Goal: Information Seeking & Learning: Compare options

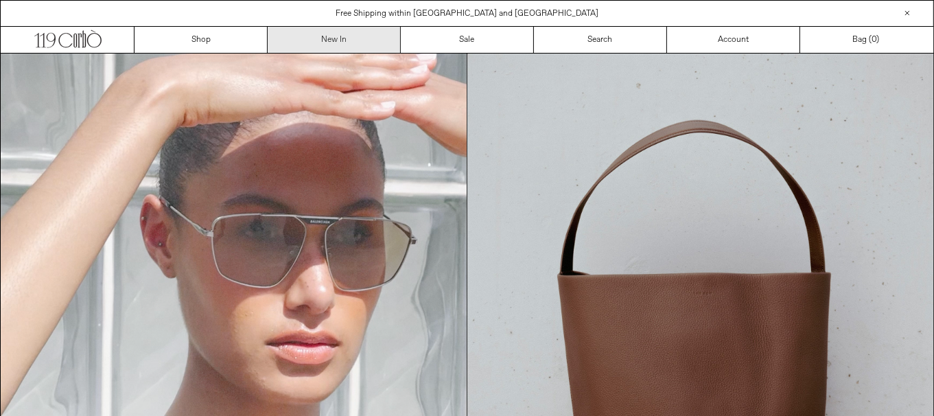
click at [313, 32] on link "New In" at bounding box center [334, 40] width 133 height 26
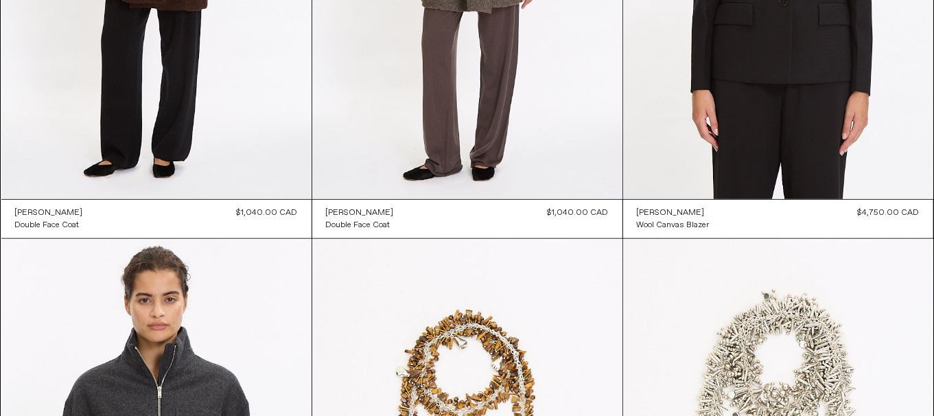
scroll to position [2, 0]
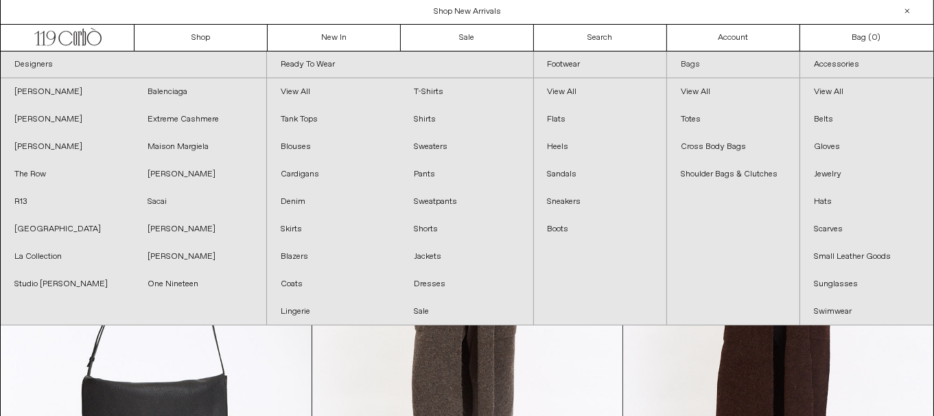
click at [700, 56] on link "Bags" at bounding box center [733, 64] width 132 height 27
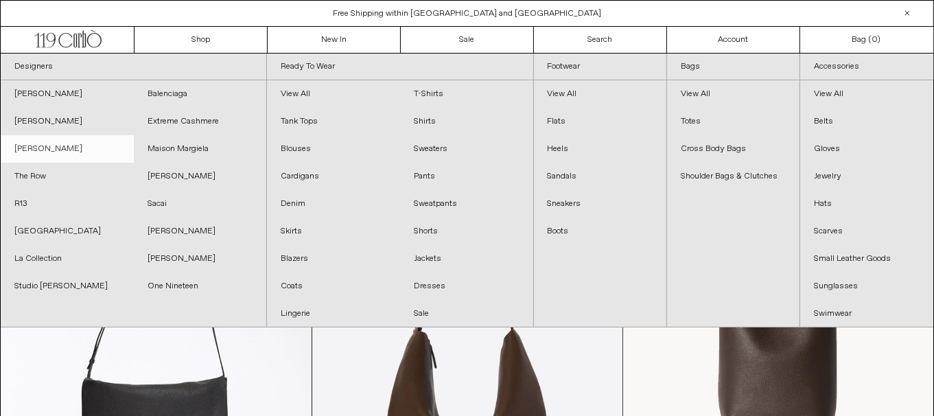
click at [70, 146] on link "[PERSON_NAME]" at bounding box center [67, 148] width 133 height 27
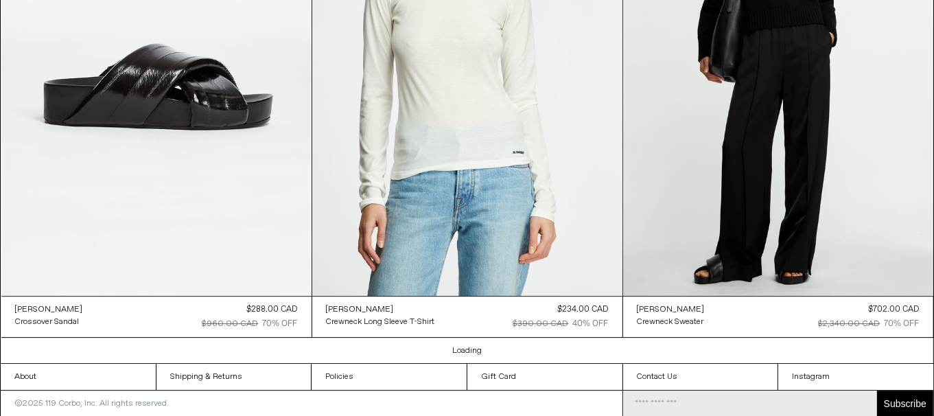
scroll to position [3798, 0]
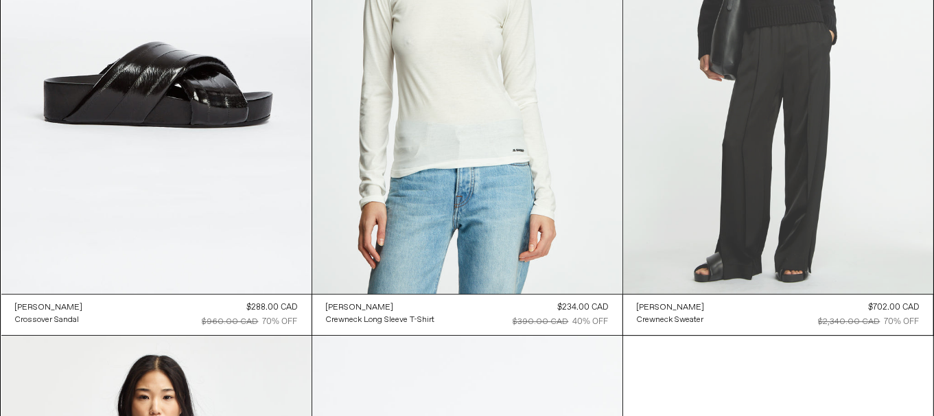
click at [801, 206] on at bounding box center [778, 61] width 310 height 465
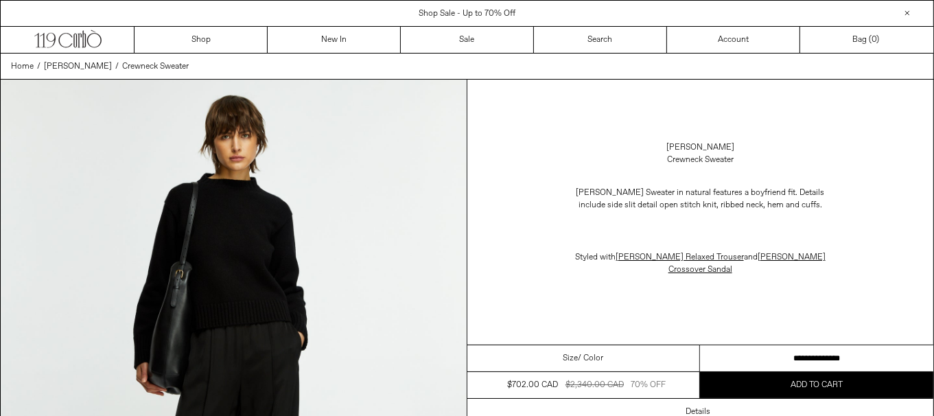
click at [774, 346] on select "**********" at bounding box center [816, 358] width 233 height 27
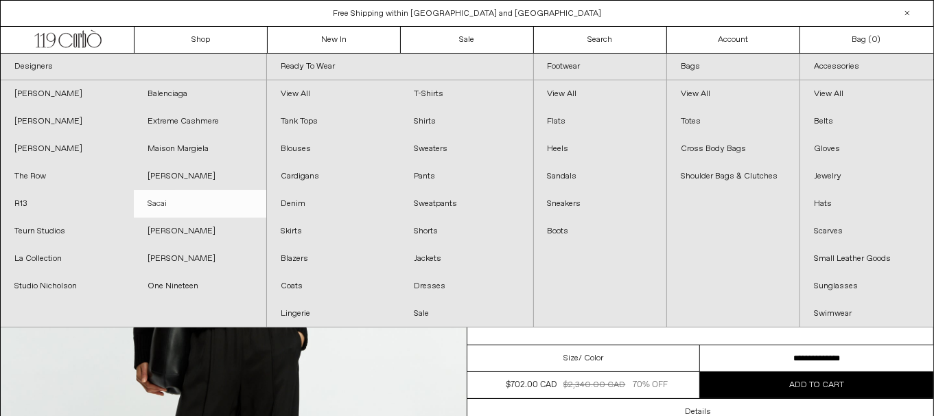
click at [163, 204] on link "Sacai" at bounding box center [200, 203] width 133 height 27
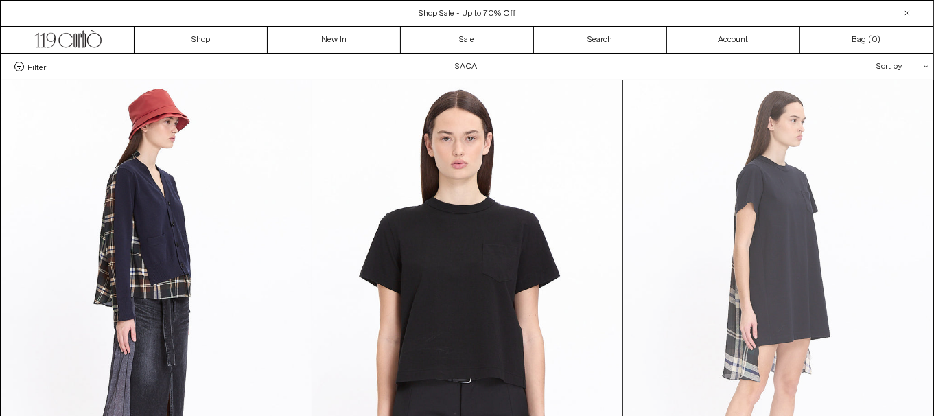
click at [748, 215] on at bounding box center [778, 312] width 310 height 465
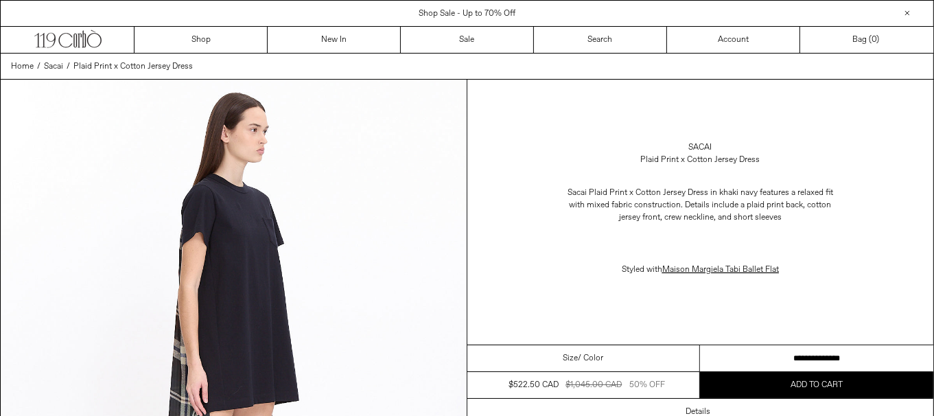
click at [772, 359] on select "**********" at bounding box center [816, 358] width 233 height 27
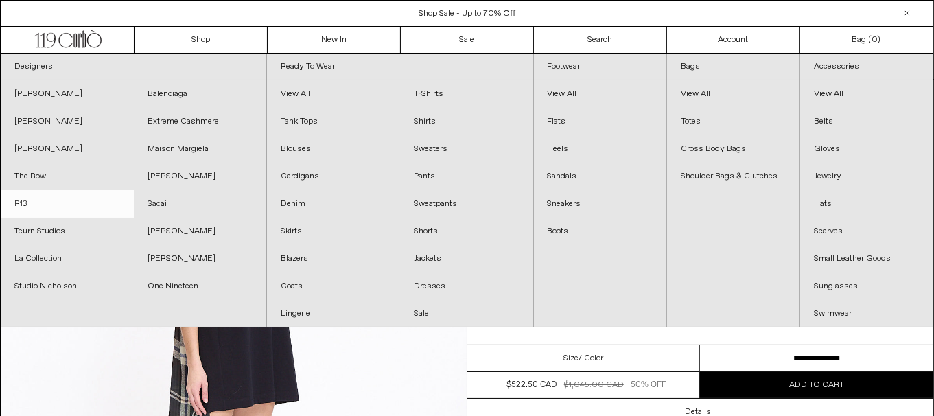
click at [69, 190] on link "R13" at bounding box center [67, 203] width 133 height 27
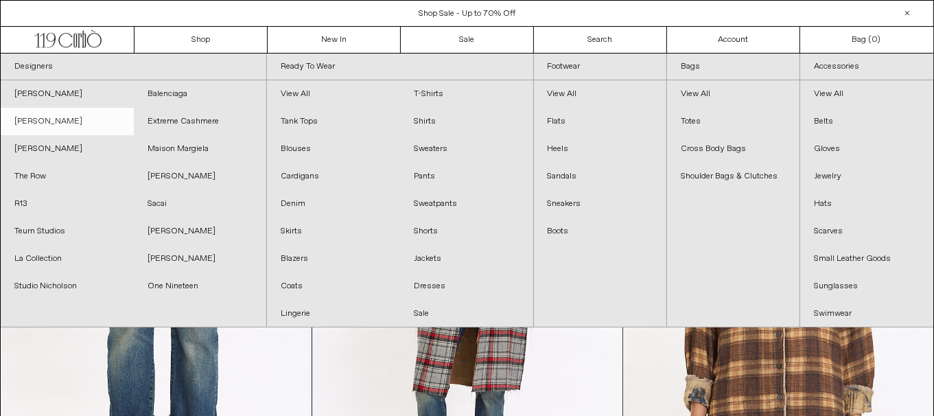
click at [84, 116] on link "[PERSON_NAME]" at bounding box center [67, 121] width 133 height 27
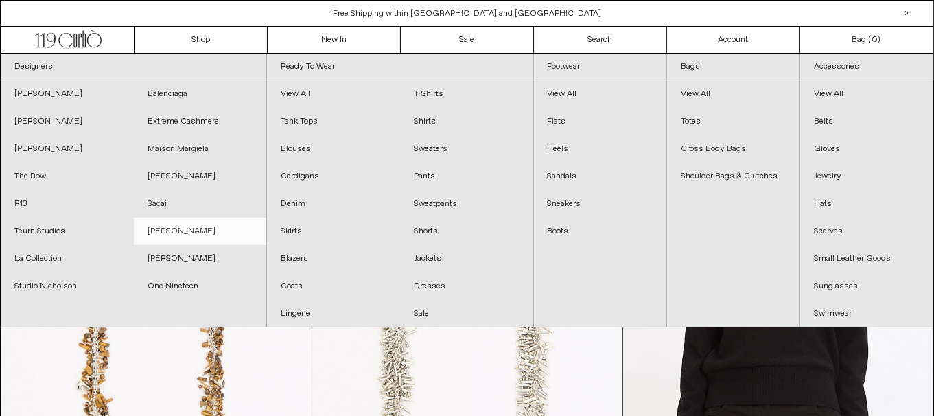
click at [162, 229] on link "[PERSON_NAME]" at bounding box center [200, 230] width 133 height 27
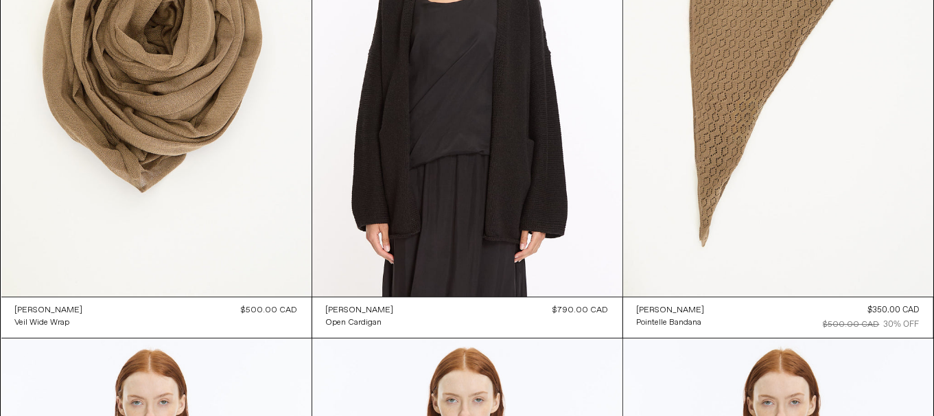
scroll to position [4159, 0]
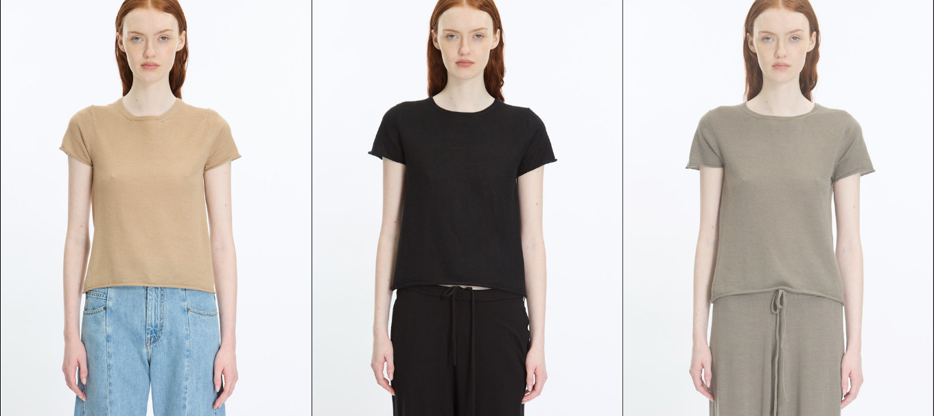
click at [765, 243] on at bounding box center [778, 207] width 310 height 465
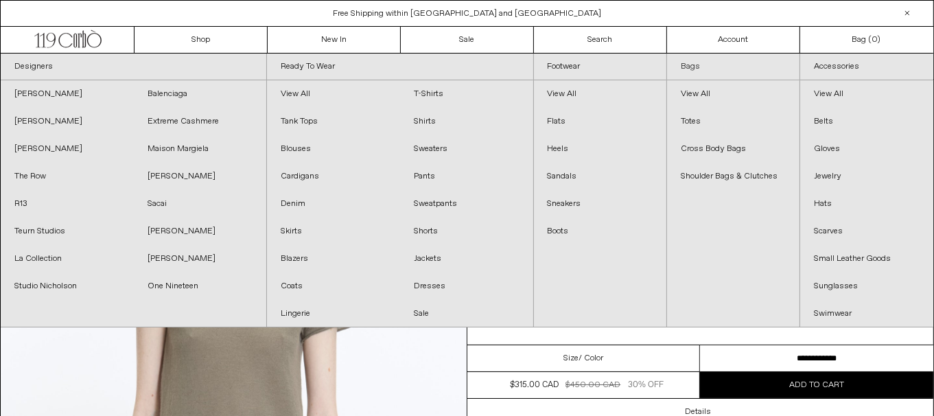
click at [693, 64] on link "Bags" at bounding box center [733, 67] width 132 height 27
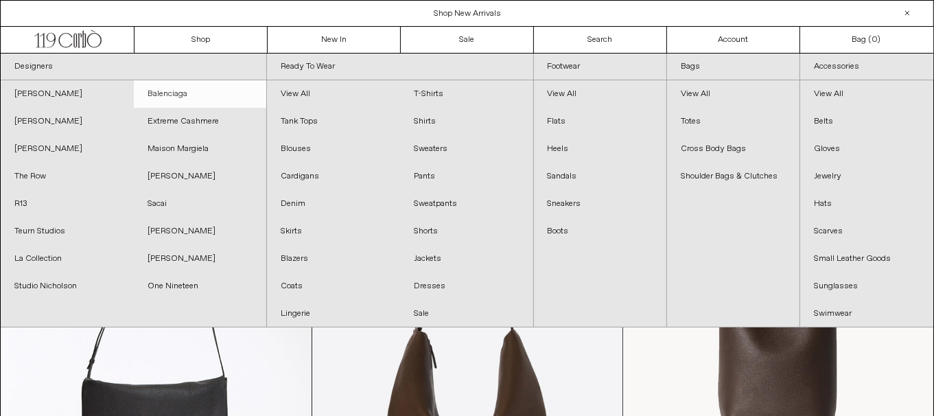
click at [151, 95] on link "Balenciaga" at bounding box center [200, 93] width 133 height 27
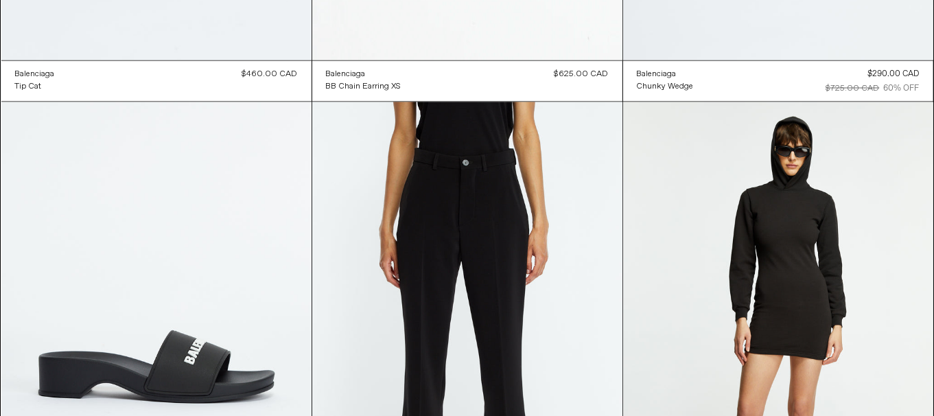
scroll to position [7434, 0]
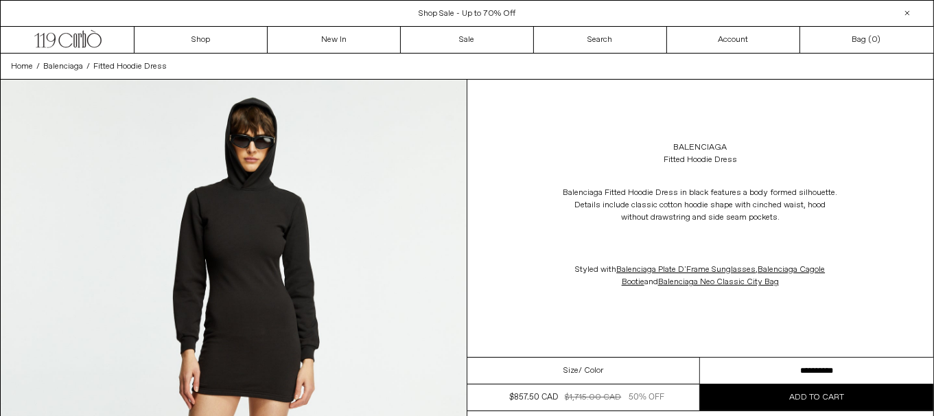
click at [794, 369] on select "**********" at bounding box center [816, 370] width 233 height 27
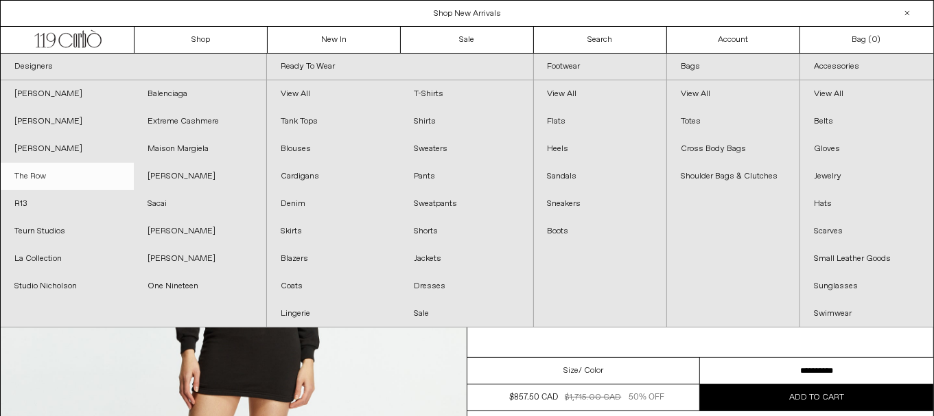
click at [47, 178] on link "The Row" at bounding box center [67, 176] width 133 height 27
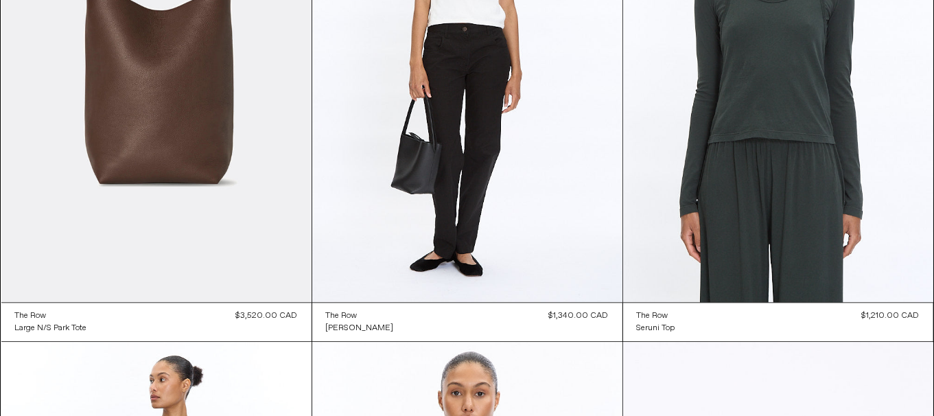
scroll to position [3636, 0]
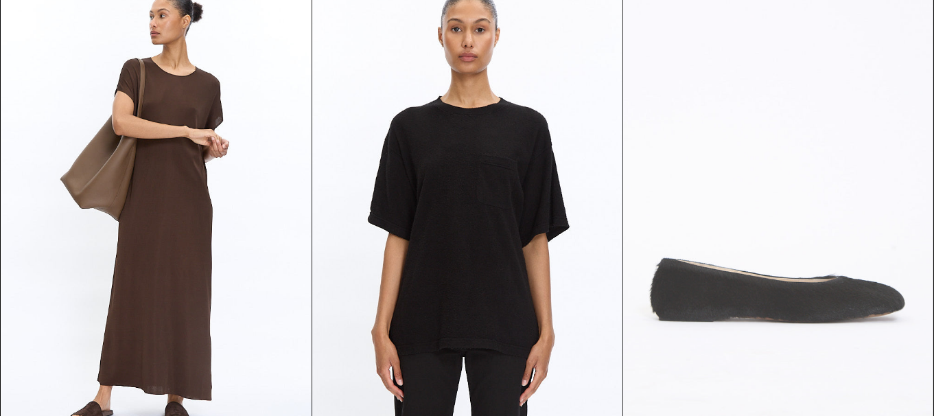
click at [926, 403] on at bounding box center [778, 210] width 310 height 465
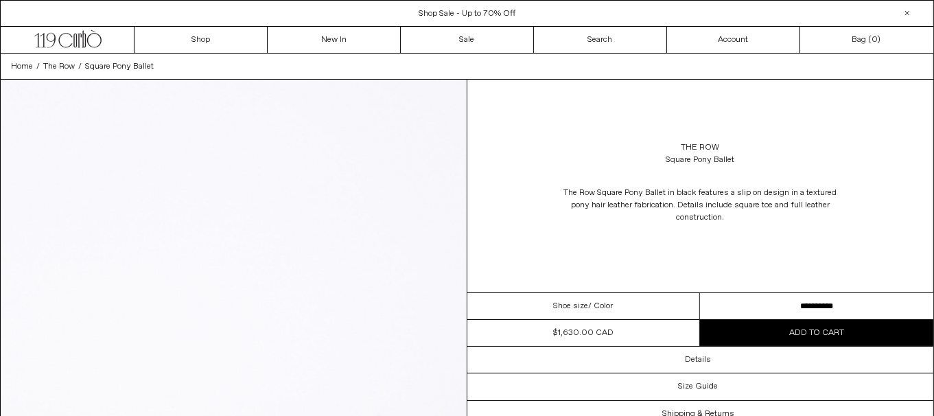
click at [864, 311] on select "**********" at bounding box center [816, 306] width 233 height 27
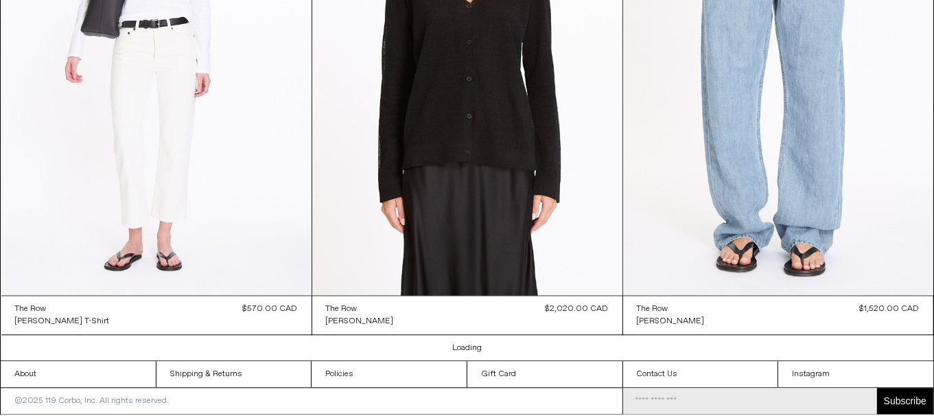
scroll to position [7890, 0]
